Goal: Task Accomplishment & Management: Manage account settings

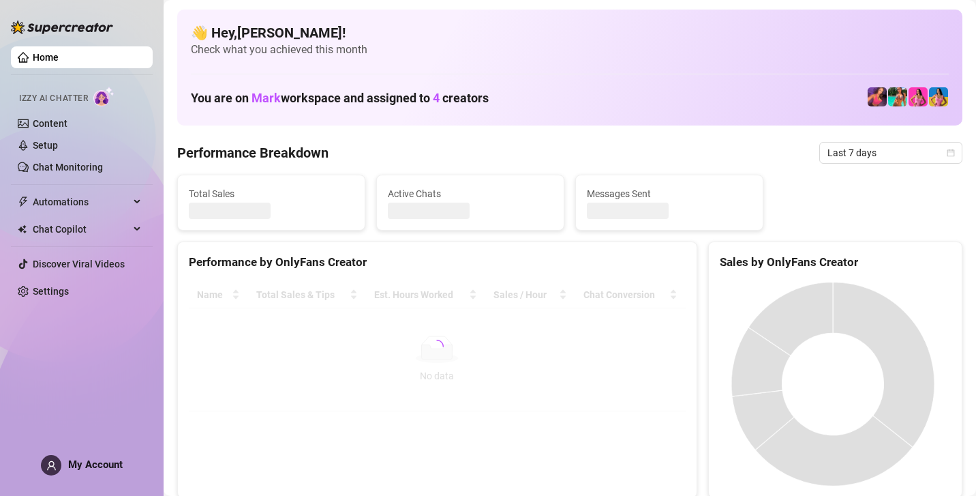
click at [262, 344] on div at bounding box center [437, 347] width 497 height 130
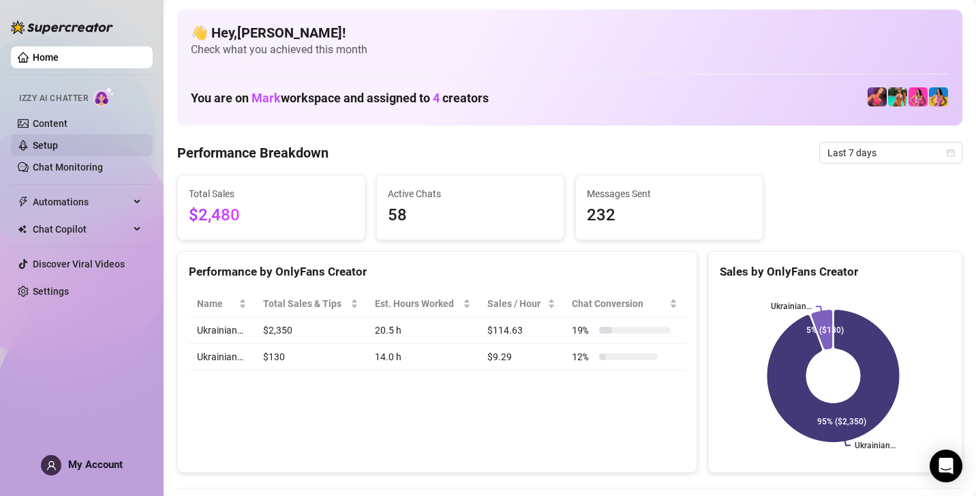
click at [58, 140] on link "Setup" at bounding box center [45, 145] width 25 height 11
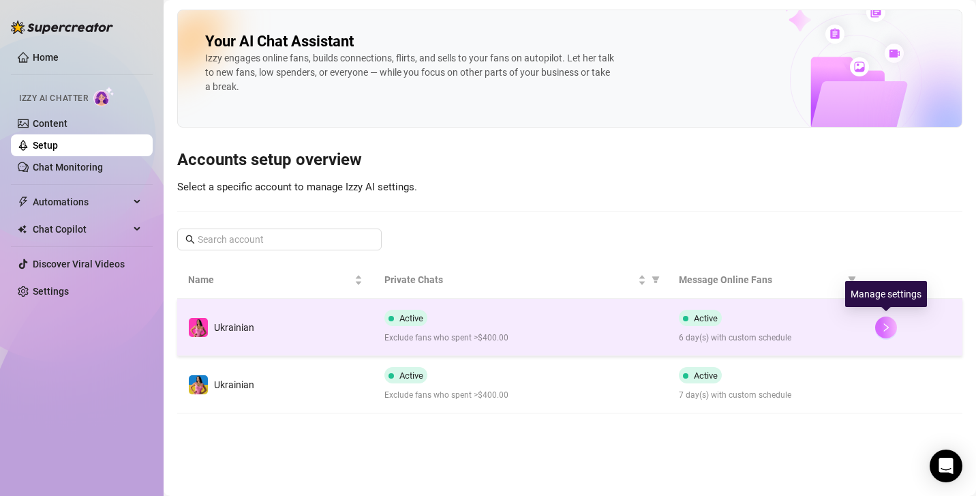
click at [888, 329] on icon "right" at bounding box center [887, 327] width 10 height 10
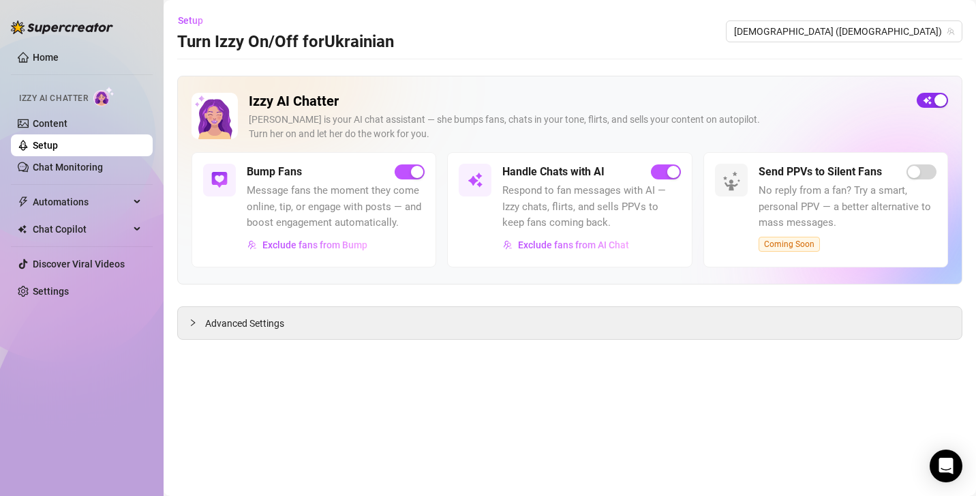
click at [941, 105] on div "button" at bounding box center [941, 100] width 12 height 12
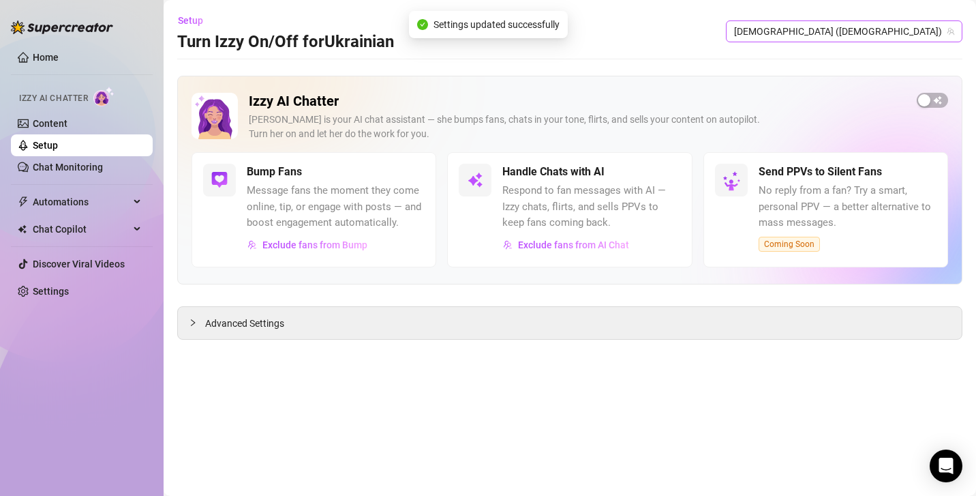
click at [945, 36] on span "[DEMOGRAPHIC_DATA] ([DEMOGRAPHIC_DATA])" at bounding box center [844, 31] width 220 height 20
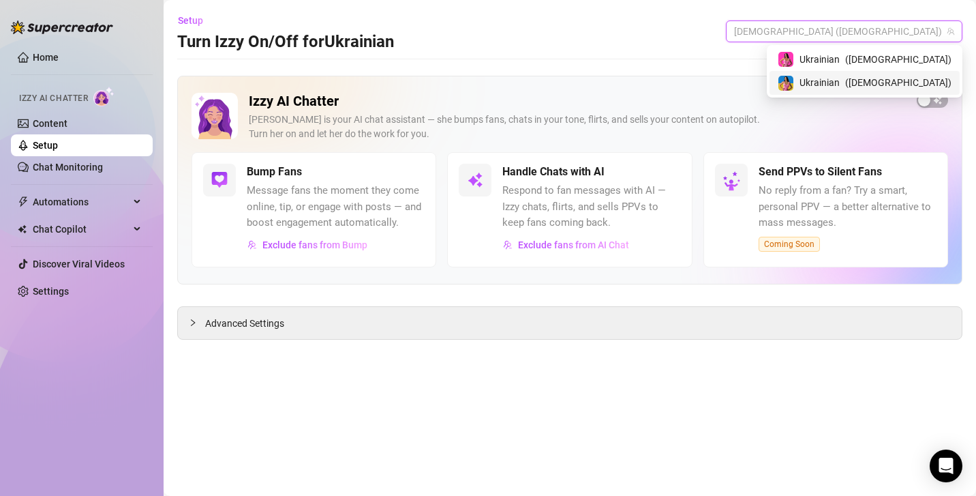
click at [886, 83] on span "( ukrainianmodelfree )" at bounding box center [898, 82] width 106 height 15
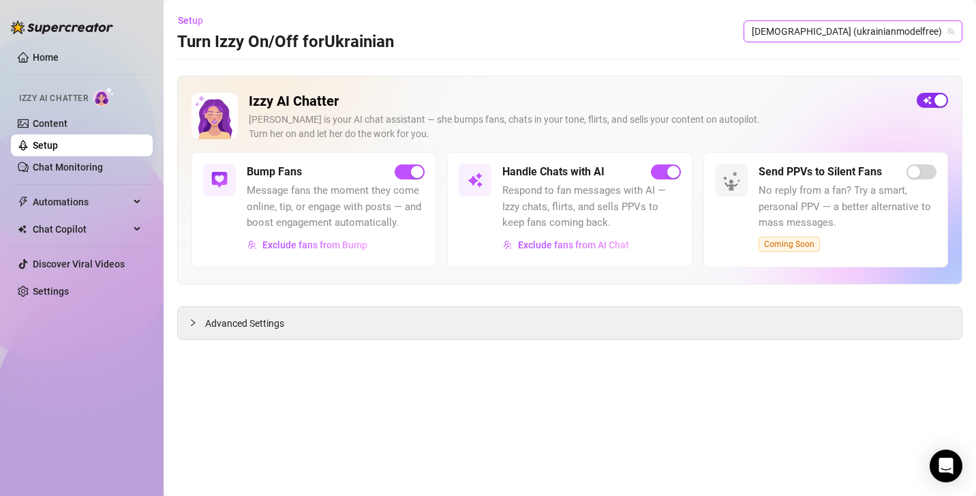
click at [940, 102] on div "button" at bounding box center [941, 100] width 12 height 12
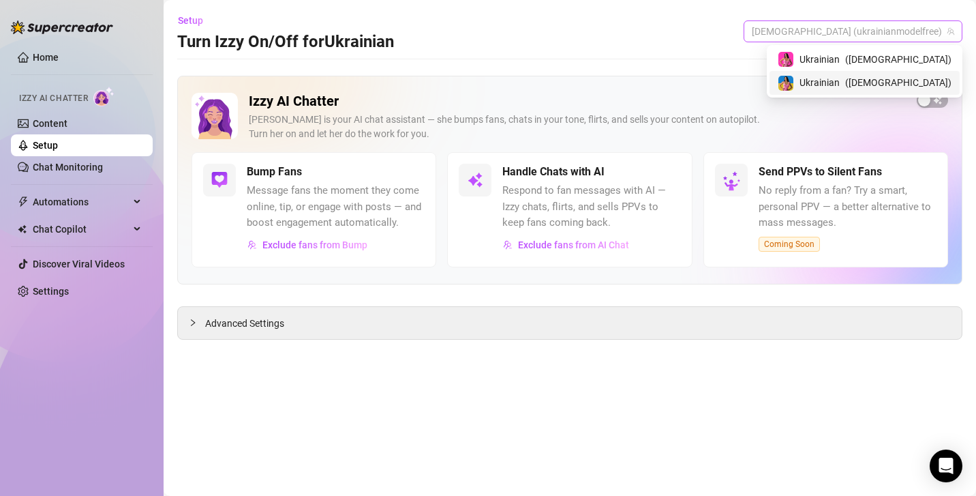
click at [919, 35] on span "[DEMOGRAPHIC_DATA] (ukrainianmodelfree)" at bounding box center [853, 31] width 202 height 20
click at [833, 55] on span "Ukrainian" at bounding box center [820, 59] width 40 height 15
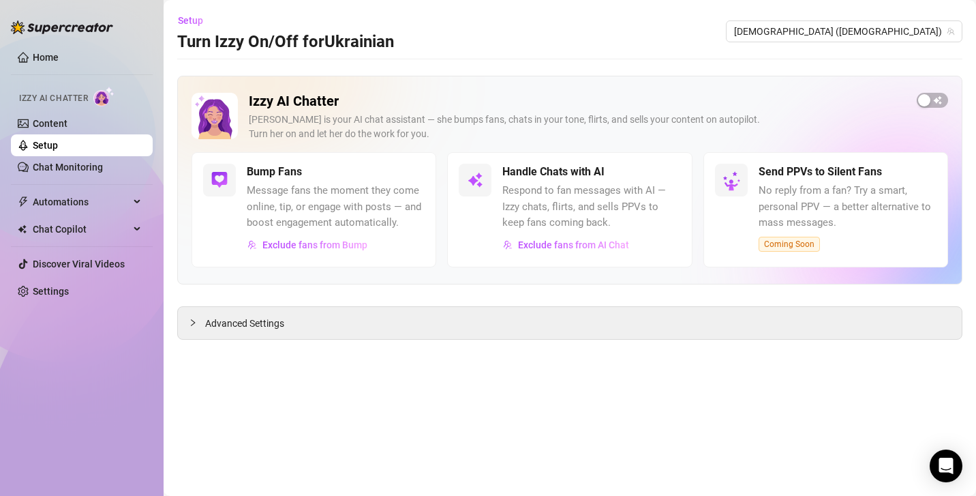
click at [651, 55] on main "Setup Turn Izzy On/Off for [DEMOGRAPHIC_DATA] Ukrainian ([DEMOGRAPHIC_DATA]) Iz…" at bounding box center [570, 248] width 813 height 496
